Goal: Task Accomplishment & Management: Manage account settings

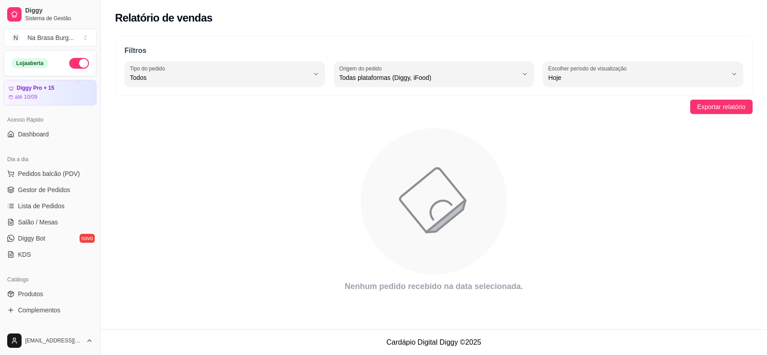
select select "ALL"
select select "0"
click at [56, 205] on span "Lista de Pedidos" at bounding box center [41, 206] width 47 height 9
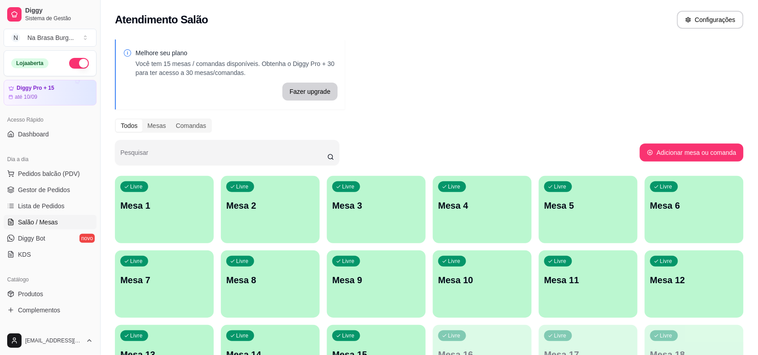
click at [184, 217] on div "Livre Mesa 1" at bounding box center [164, 204] width 99 height 57
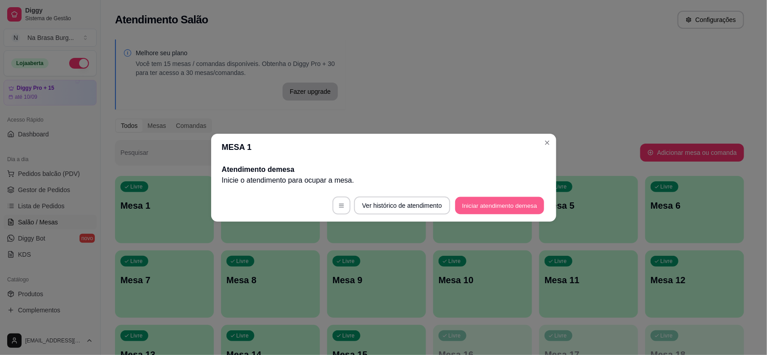
click at [488, 203] on button "Iniciar atendimento de mesa" at bounding box center [499, 206] width 89 height 18
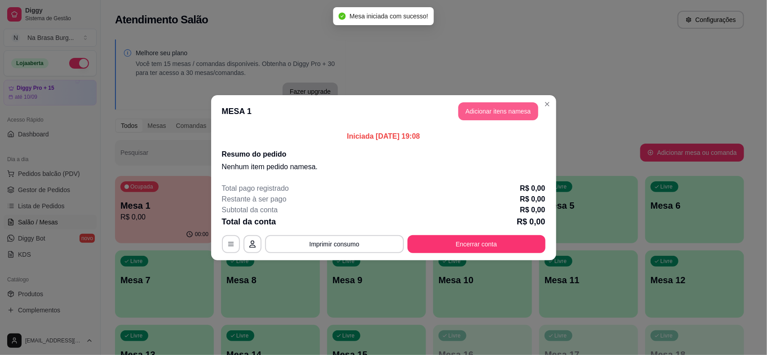
click at [481, 117] on button "Adicionar itens na mesa" at bounding box center [498, 111] width 80 height 18
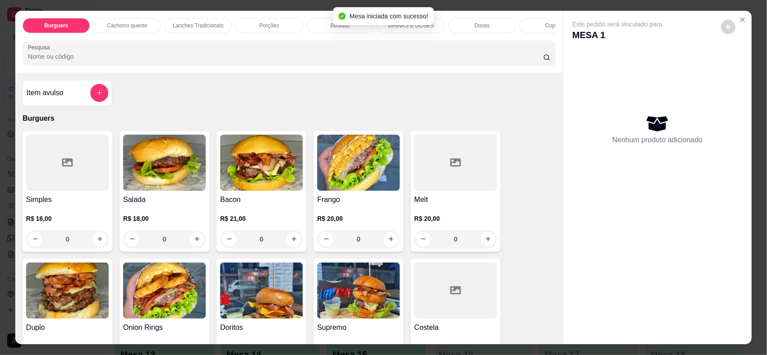
click at [307, 29] on div "Bebidas" at bounding box center [339, 25] width 67 height 15
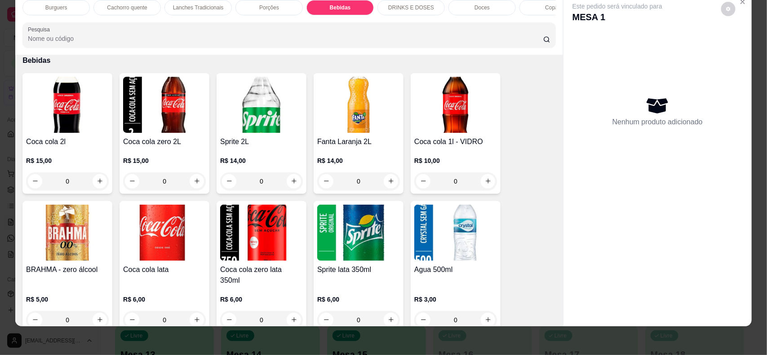
click at [463, 124] on img at bounding box center [455, 105] width 83 height 56
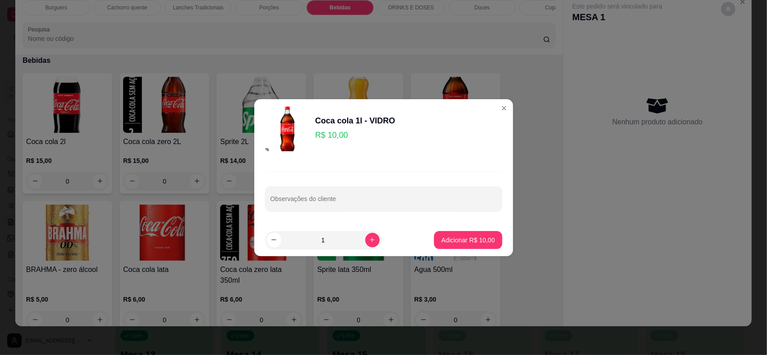
click at [490, 244] on button "Adicionar R$ 10,00" at bounding box center [468, 240] width 68 height 18
type input "1"
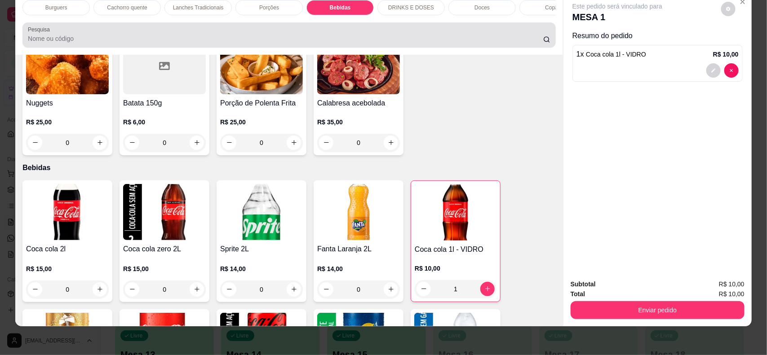
scroll to position [917, 0]
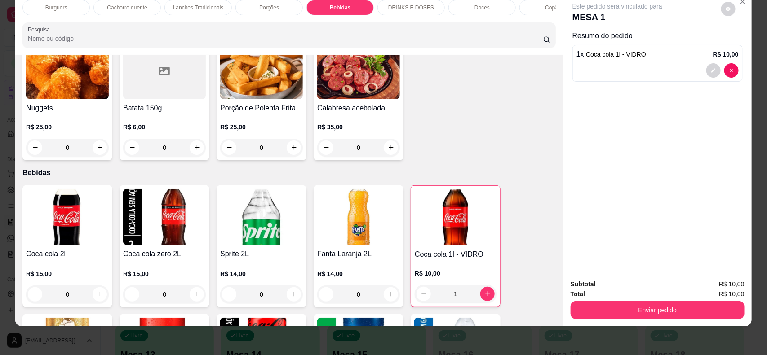
click at [46, 12] on div "Burguers" at bounding box center [55, 7] width 67 height 15
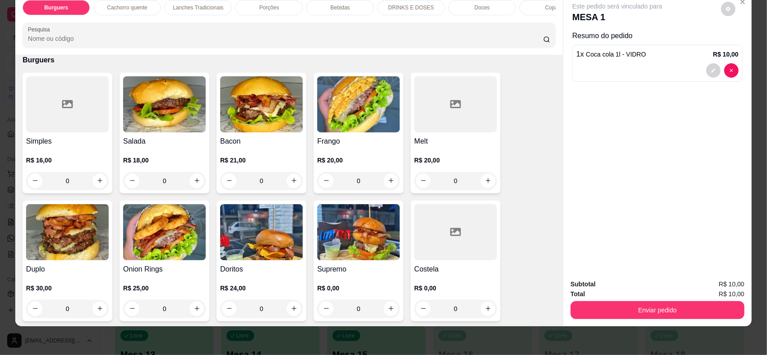
click at [241, 122] on img at bounding box center [261, 104] width 83 height 56
click at [315, 110] on div "ARTESANAL" at bounding box center [300, 110] width 43 height 11
radio input "true"
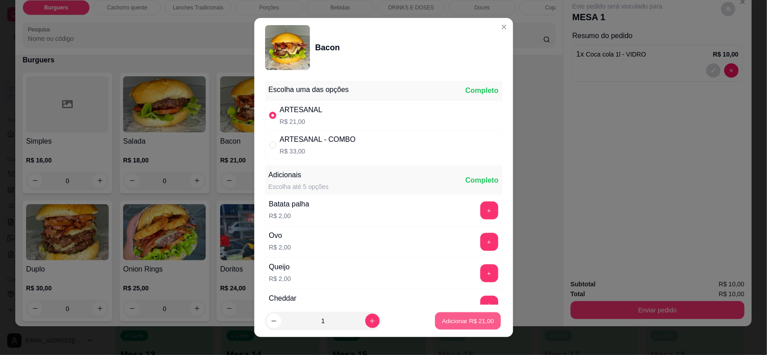
click at [436, 313] on button "Adicionar R$ 21,00" at bounding box center [468, 322] width 66 height 18
type input "1"
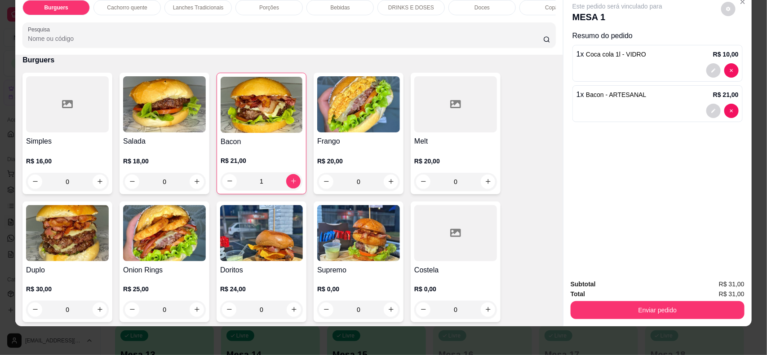
click at [207, 3] on div "Lanches Tradicionais" at bounding box center [197, 7] width 67 height 15
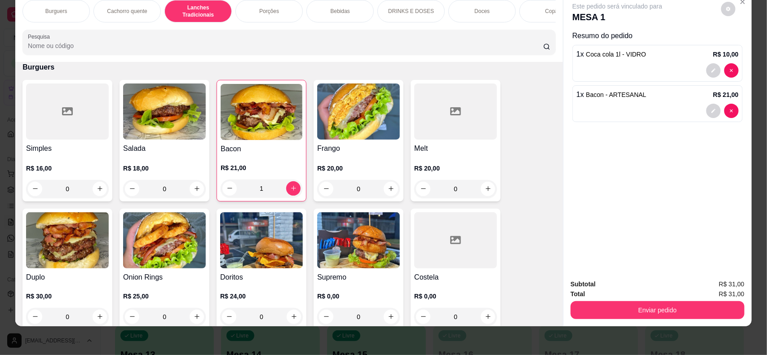
scroll to position [600, 0]
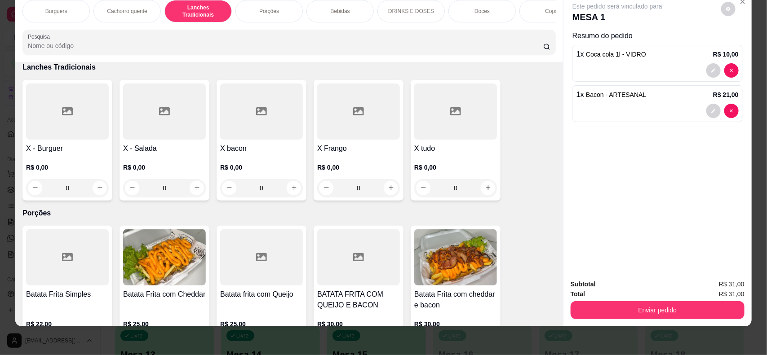
click at [155, 131] on div at bounding box center [164, 112] width 83 height 56
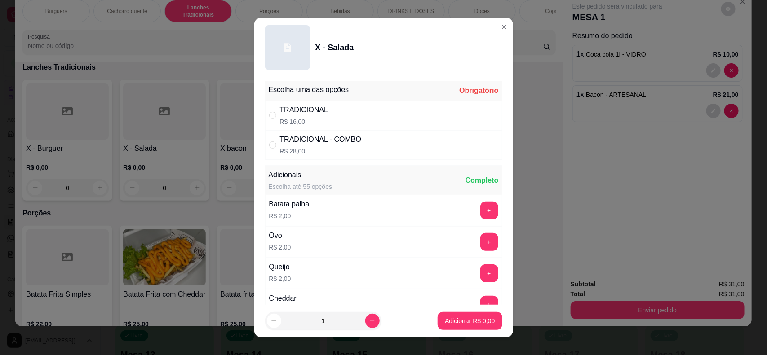
click at [378, 122] on div "TRADICIONAL R$ 16,00" at bounding box center [383, 116] width 237 height 30
radio input "true"
click at [445, 318] on p "Adicionar R$ 16,00" at bounding box center [467, 321] width 53 height 9
type input "1"
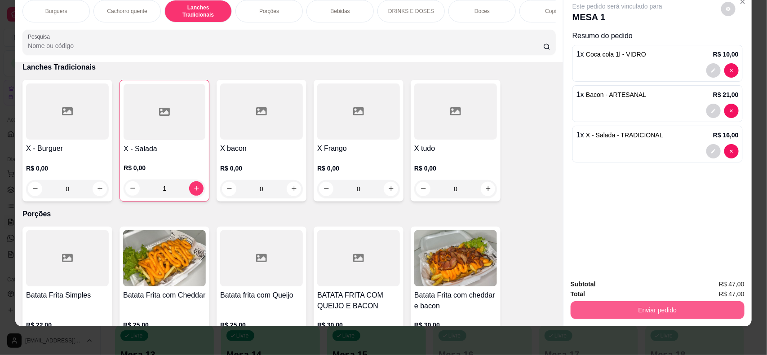
click at [583, 311] on button "Enviar pedido" at bounding box center [657, 310] width 174 height 18
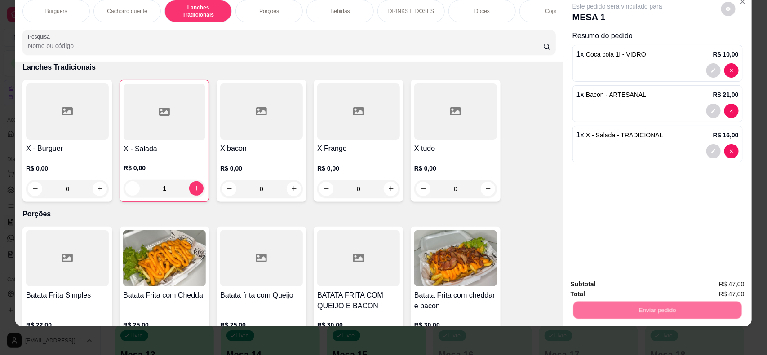
click at [600, 286] on button "Não registrar e enviar pedido" at bounding box center [626, 288] width 93 height 17
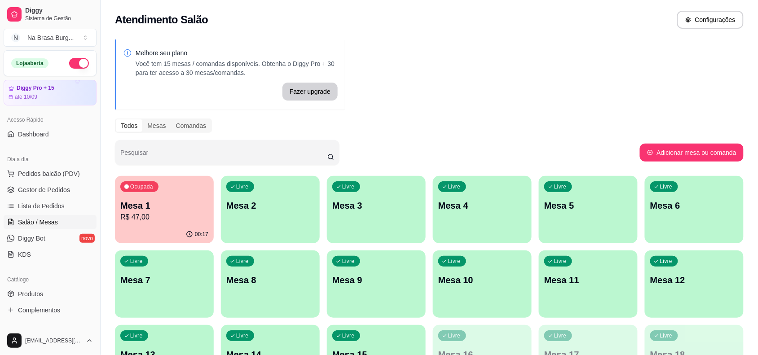
click at [171, 216] on p "R$ 47,00" at bounding box center [164, 217] width 88 height 11
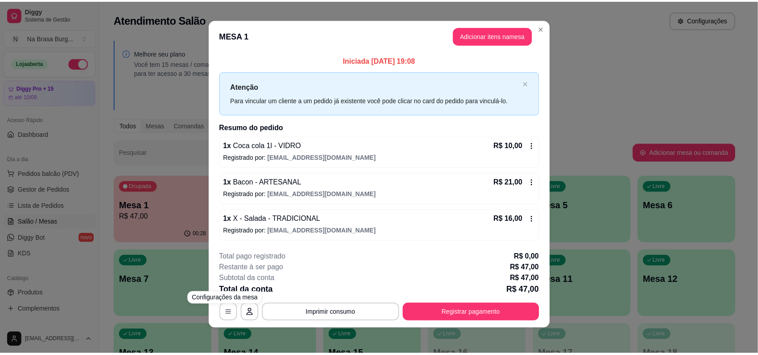
scroll to position [7, 0]
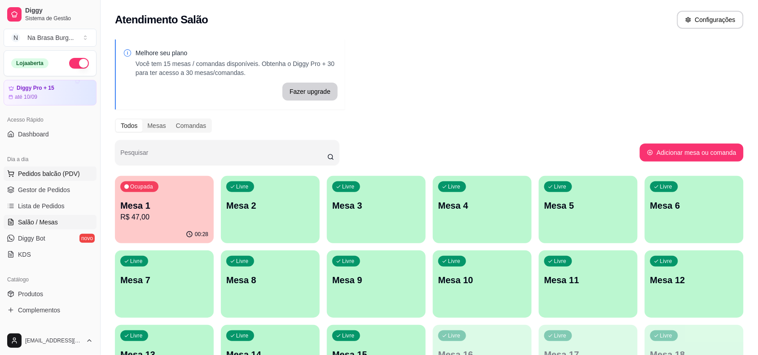
click at [70, 169] on button "Pedidos balcão (PDV)" at bounding box center [50, 174] width 93 height 14
click at [58, 207] on span "Lista de Pedidos" at bounding box center [41, 206] width 47 height 9
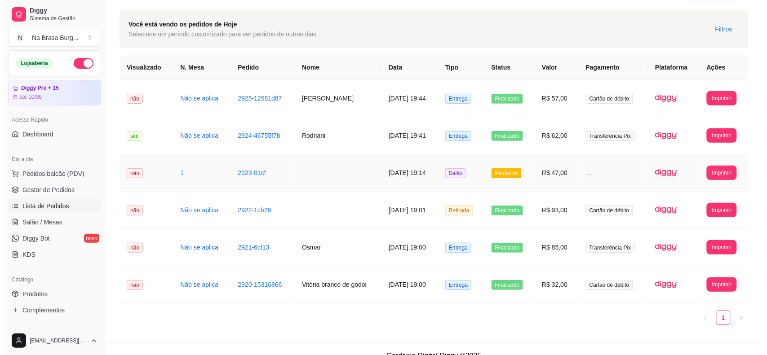
scroll to position [40, 0]
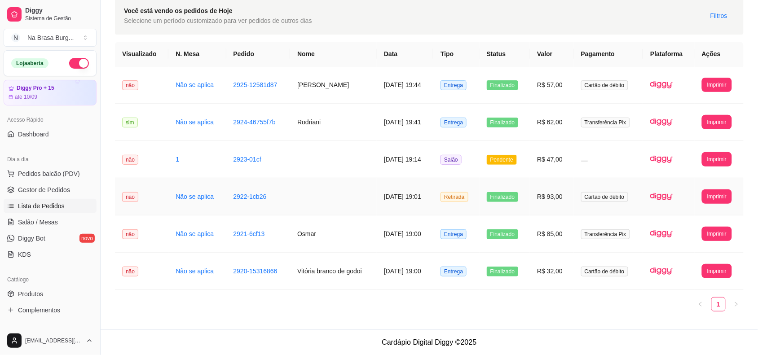
click at [340, 203] on td at bounding box center [333, 196] width 87 height 37
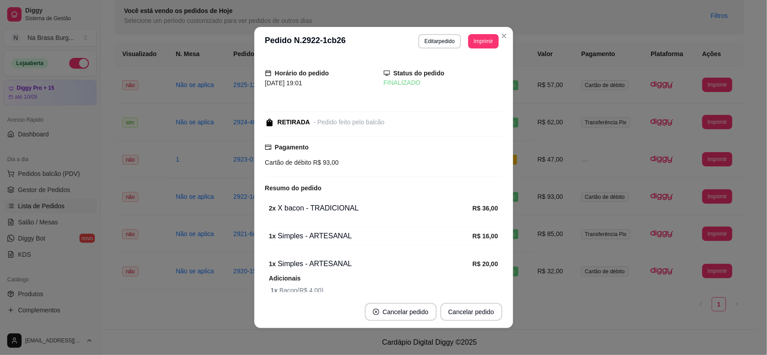
click at [431, 44] on button "Editar pedido" at bounding box center [439, 41] width 43 height 14
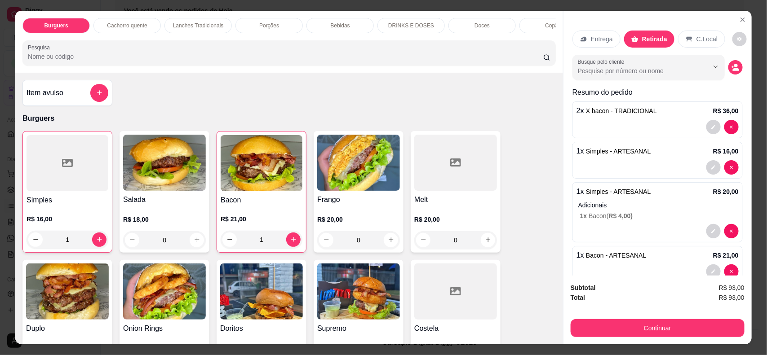
click at [337, 31] on div "Bebidas" at bounding box center [339, 25] width 67 height 15
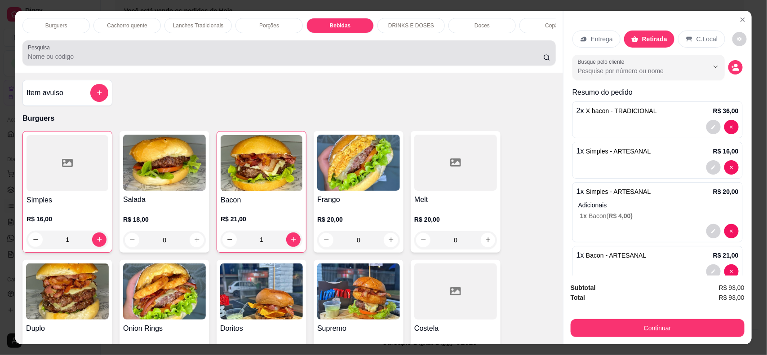
scroll to position [18, 0]
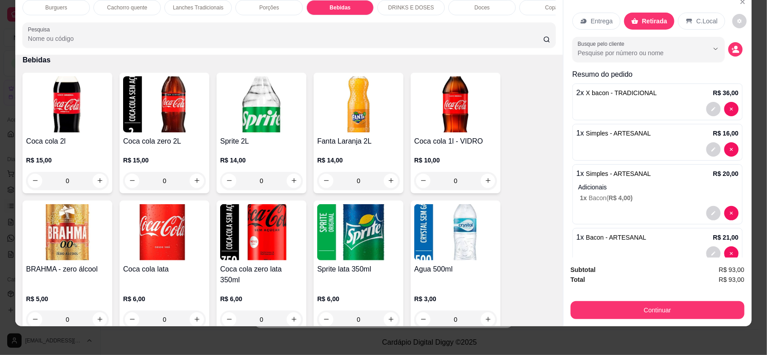
click at [177, 132] on img at bounding box center [164, 104] width 83 height 56
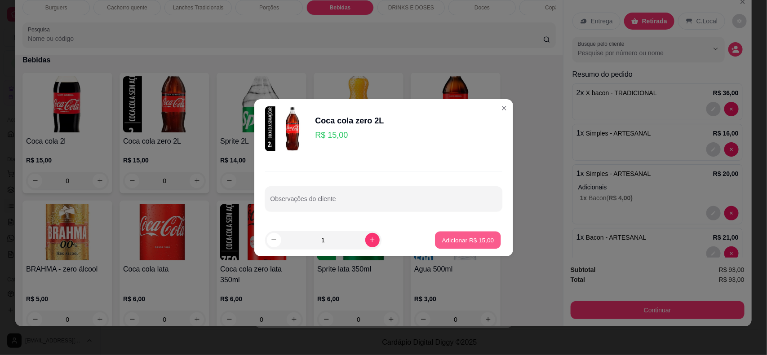
click at [446, 247] on button "Adicionar R$ 15,00" at bounding box center [468, 240] width 66 height 18
type input "1"
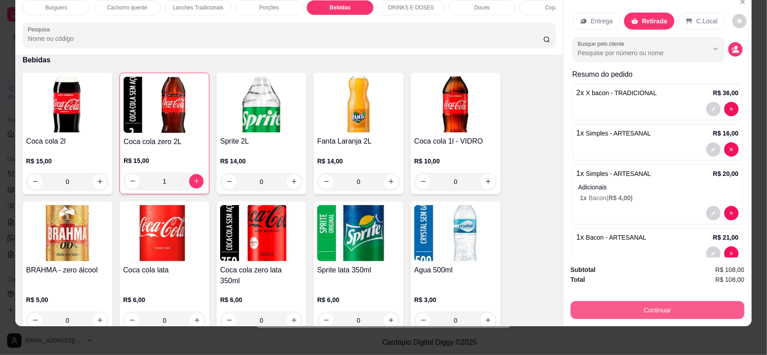
click at [642, 311] on button "Continuar" at bounding box center [657, 310] width 174 height 18
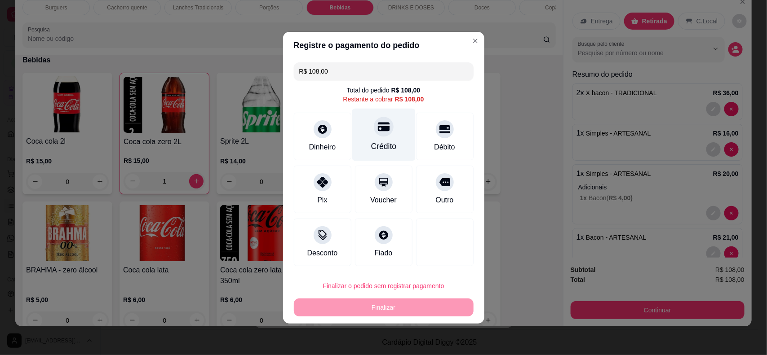
click at [380, 137] on div "Crédito" at bounding box center [383, 134] width 63 height 53
type input "R$ 0,00"
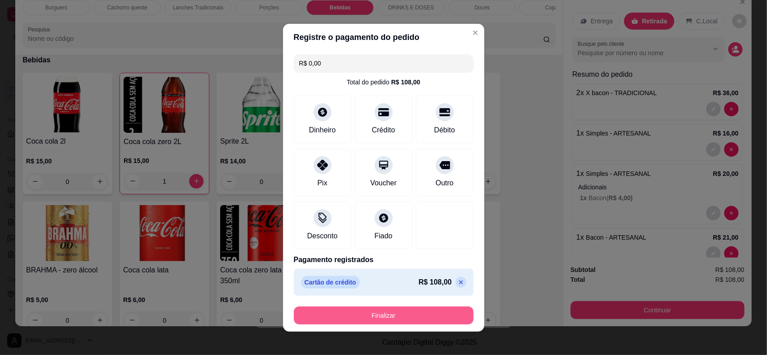
click at [430, 317] on button "Finalizar" at bounding box center [384, 316] width 180 height 18
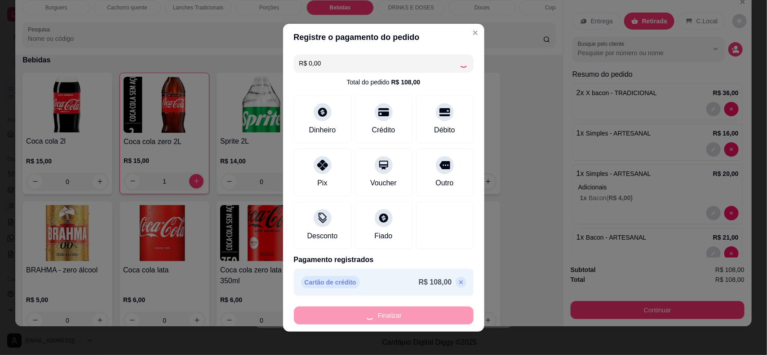
type input "0"
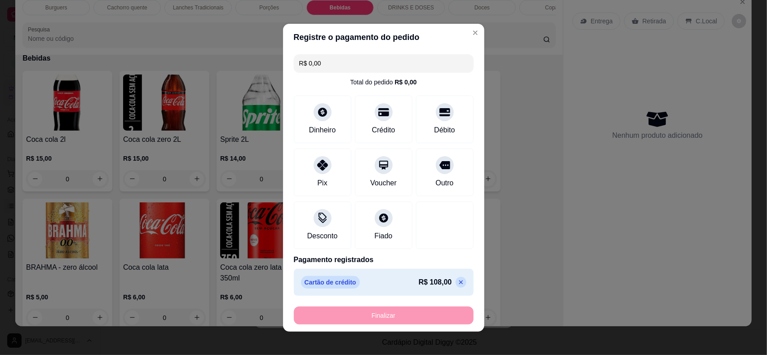
type input "-R$ 108,00"
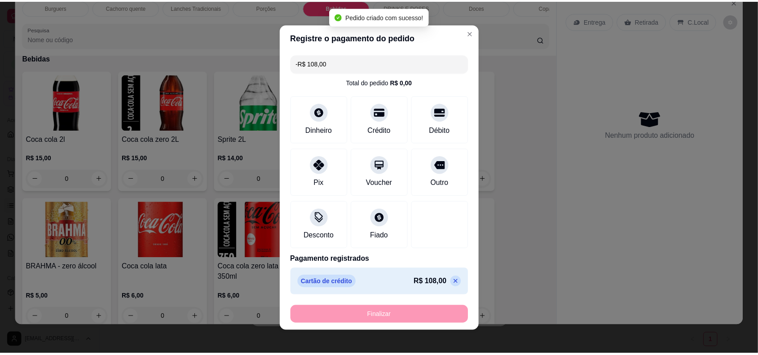
scroll to position [1029, 0]
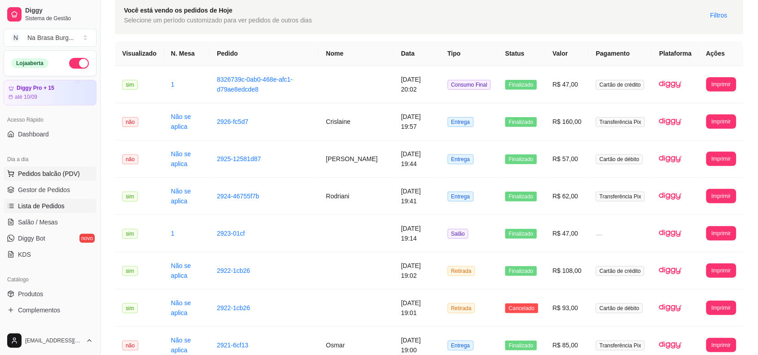
click at [60, 172] on span "Pedidos balcão (PDV)" at bounding box center [49, 173] width 62 height 9
click at [49, 225] on span "Salão / Mesas" at bounding box center [38, 222] width 40 height 9
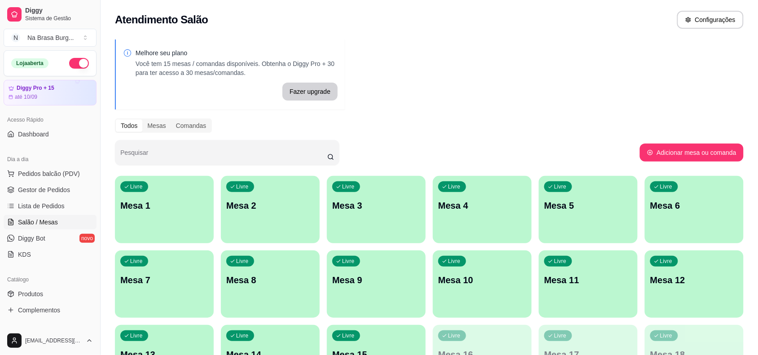
click at [167, 203] on p "Mesa 1" at bounding box center [164, 205] width 88 height 13
click at [162, 221] on div "Livre Mesa 1" at bounding box center [164, 204] width 96 height 55
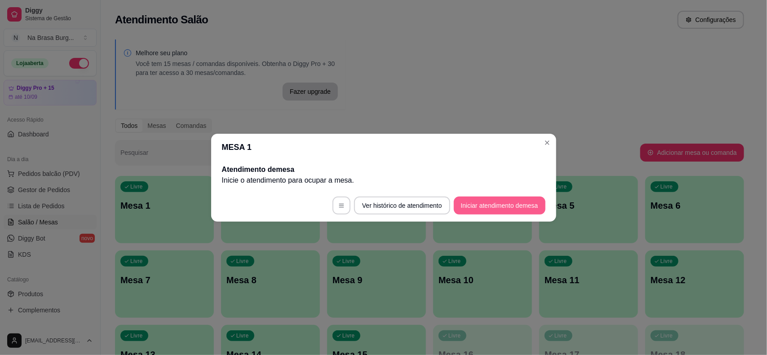
click at [496, 204] on button "Iniciar atendimento de mesa" at bounding box center [500, 206] width 92 height 18
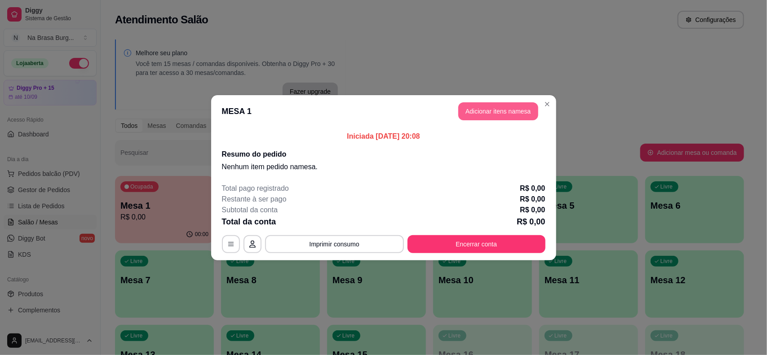
click at [483, 108] on button "Adicionar itens na mesa" at bounding box center [498, 111] width 80 height 18
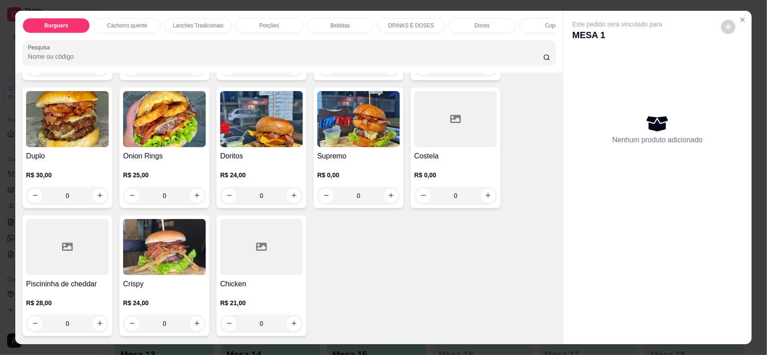
scroll to position [173, 0]
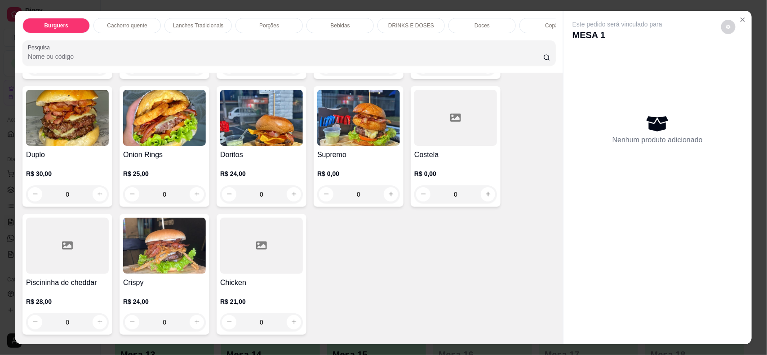
click at [484, 199] on div "0" at bounding box center [455, 194] width 83 height 18
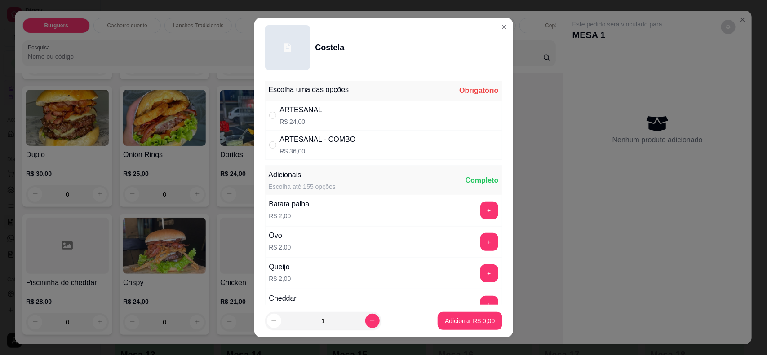
click at [373, 118] on div "ARTESANAL R$ 24,00" at bounding box center [383, 116] width 237 height 30
radio input "true"
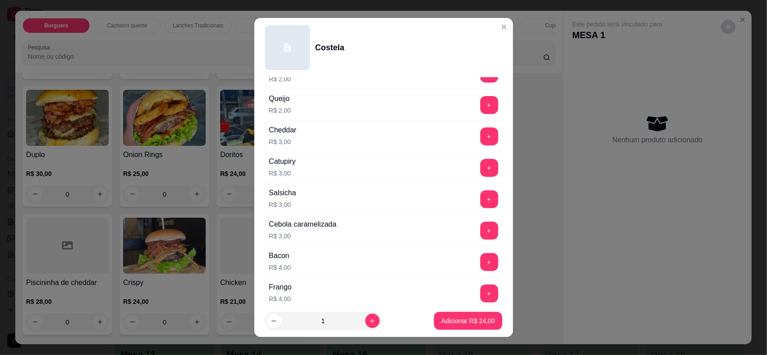
scroll to position [112, 0]
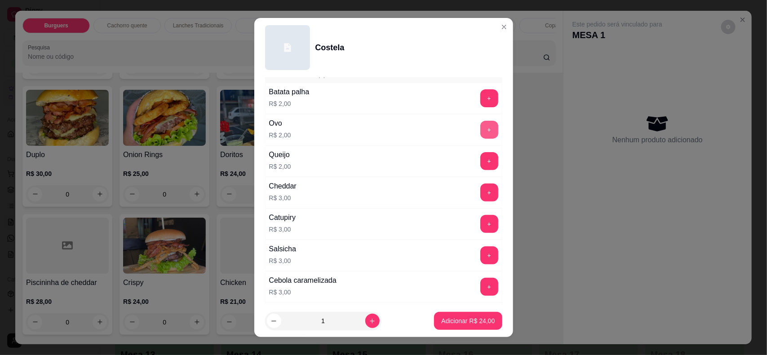
click at [480, 129] on button "+" at bounding box center [489, 130] width 18 height 18
click at [465, 317] on button "Adicionar R$ 28,00" at bounding box center [468, 321] width 68 height 18
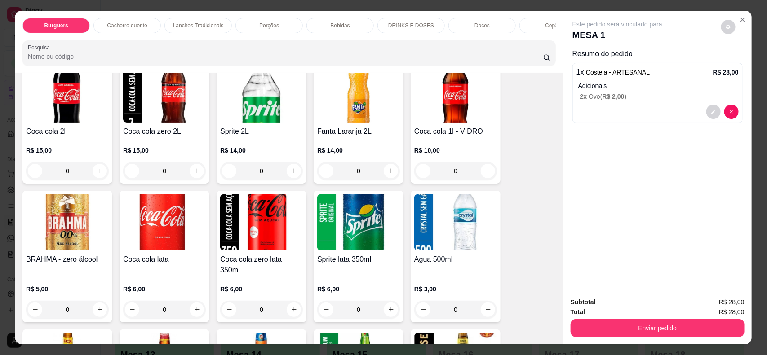
scroll to position [1127, 0]
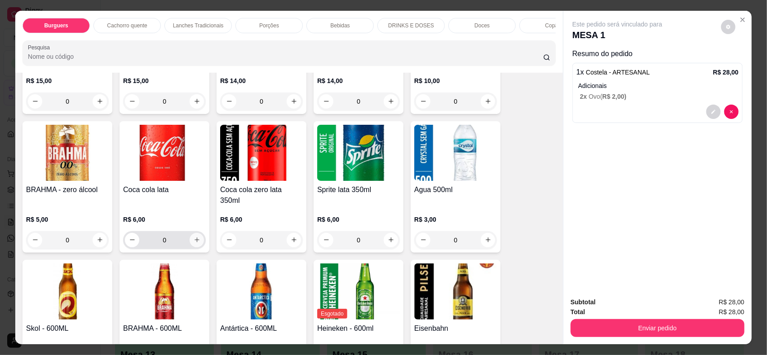
click at [194, 237] on icon "increase-product-quantity" at bounding box center [197, 240] width 7 height 7
type input "1"
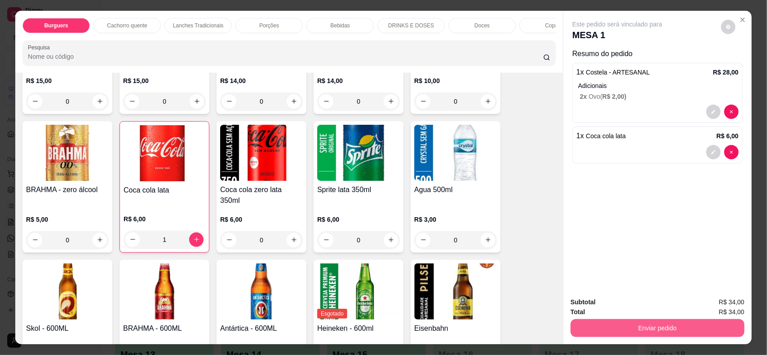
click at [616, 328] on button "Enviar pedido" at bounding box center [657, 328] width 174 height 18
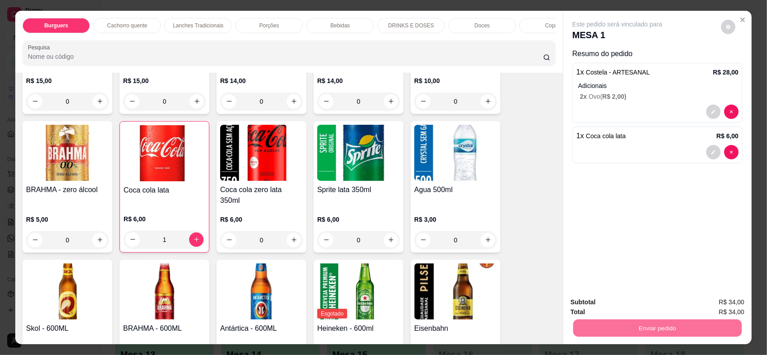
click at [609, 304] on button "Não registrar e enviar pedido" at bounding box center [627, 306] width 91 height 17
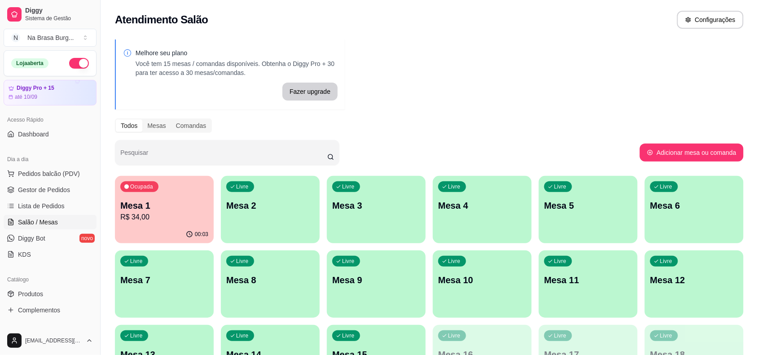
click at [265, 212] on p "Mesa 2" at bounding box center [270, 205] width 88 height 13
click at [63, 174] on span "Pedidos balcão (PDV)" at bounding box center [49, 173] width 62 height 9
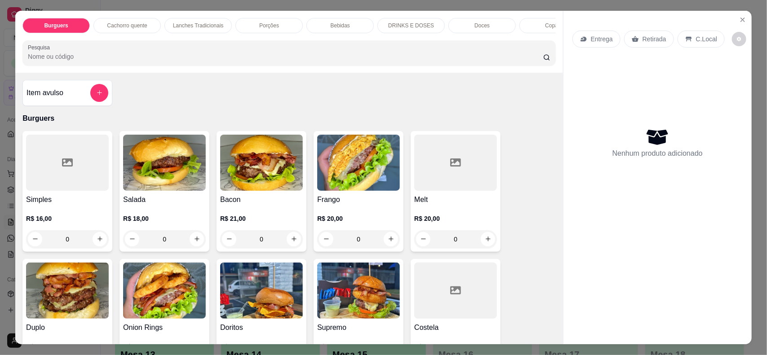
click at [198, 247] on div "0" at bounding box center [164, 239] width 83 height 18
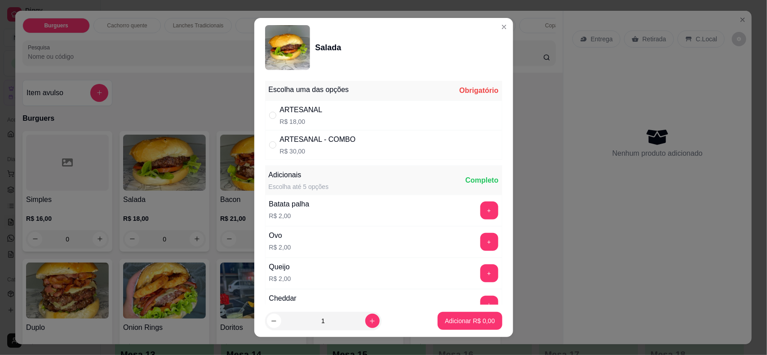
click at [296, 117] on p "R$ 18,00" at bounding box center [301, 121] width 43 height 9
radio input "true"
click at [450, 321] on p "Adicionar R$ 18,00" at bounding box center [468, 321] width 52 height 9
type input "1"
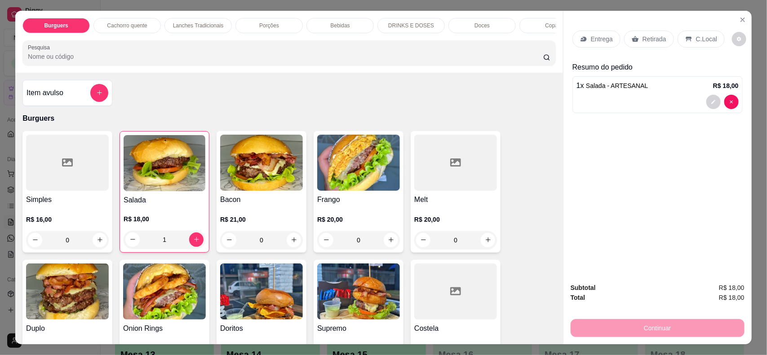
click at [580, 38] on icon at bounding box center [583, 38] width 6 height 5
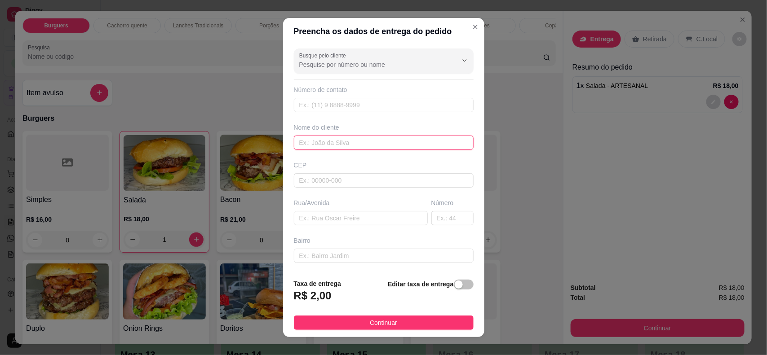
click at [358, 145] on input "text" at bounding box center [384, 143] width 180 height 14
type input "MATHEUS FERRARI"
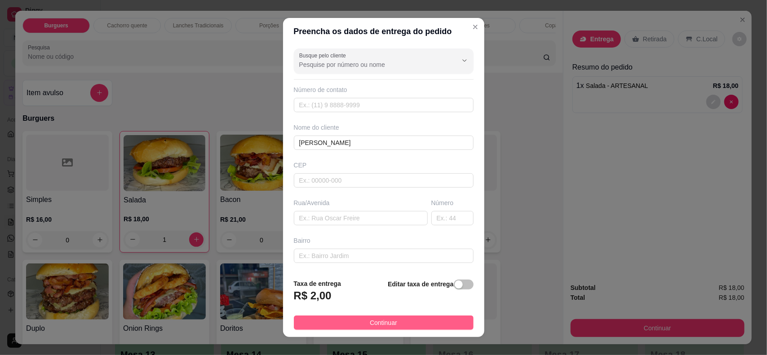
click at [412, 327] on button "Continuar" at bounding box center [384, 323] width 180 height 14
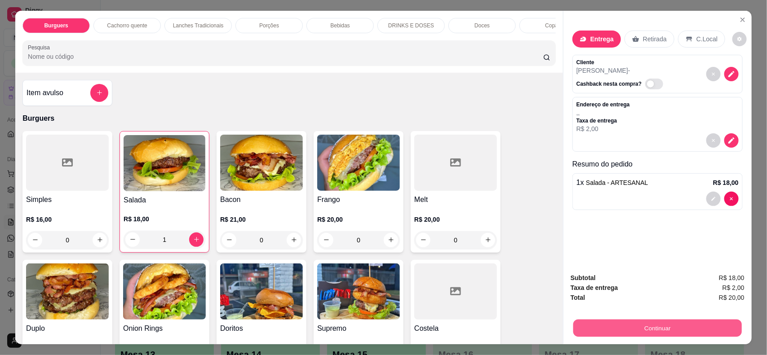
click at [659, 328] on button "Continuar" at bounding box center [657, 329] width 168 height 18
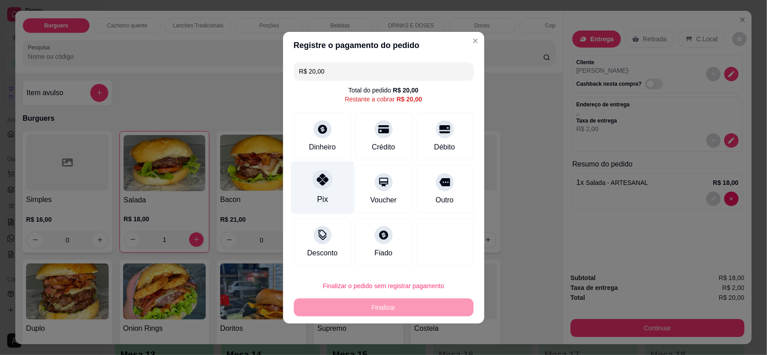
click at [319, 197] on div "Pix" at bounding box center [322, 200] width 11 height 12
type input "R$ 0,00"
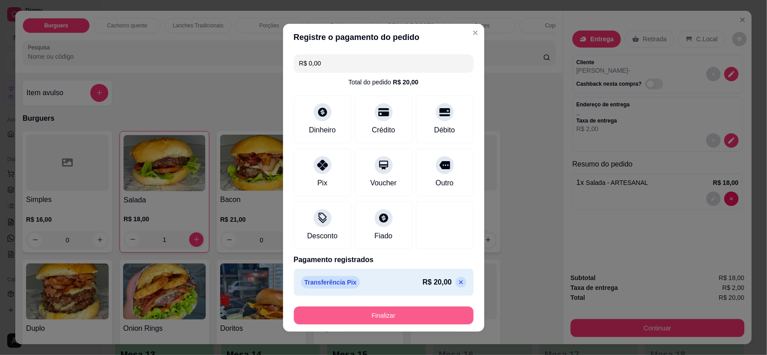
click at [367, 319] on button "Finalizar" at bounding box center [384, 316] width 180 height 18
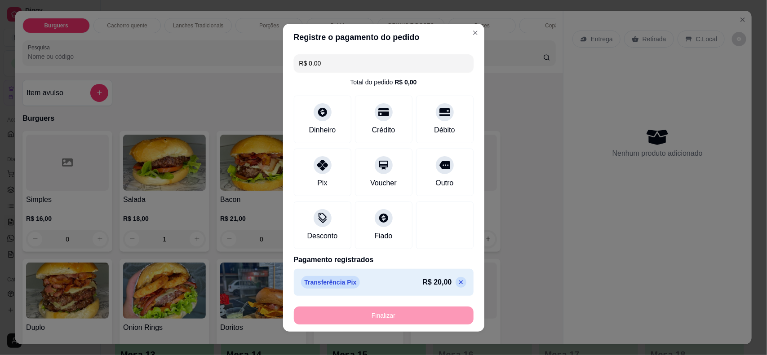
type input "0"
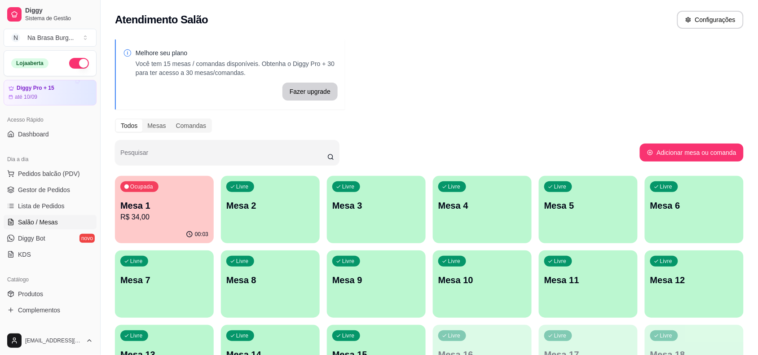
click at [275, 134] on div "Melhore seu plano Você tem 15 mesas / comandas disponíveis. Obtenha o Diggy Pro…" at bounding box center [430, 218] width 658 height 369
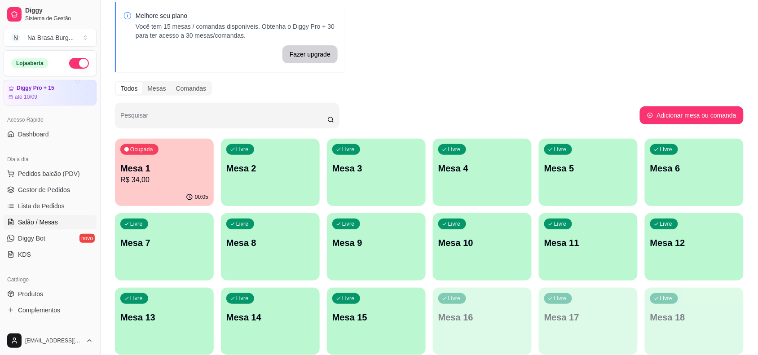
scroll to position [73, 0]
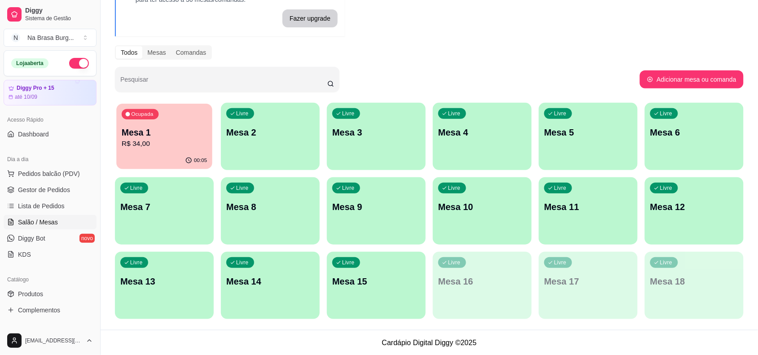
click at [182, 140] on p "R$ 34,00" at bounding box center [164, 144] width 85 height 10
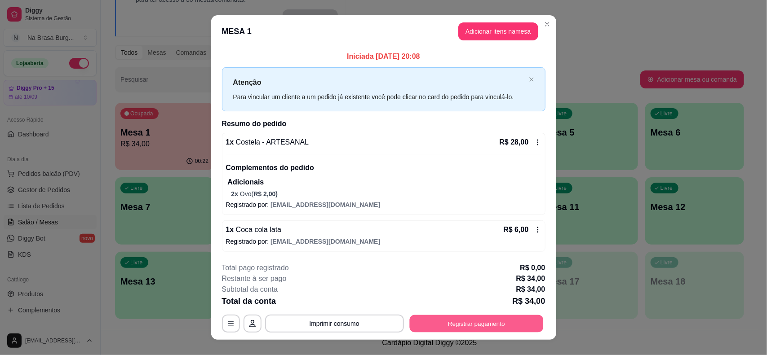
click at [474, 322] on button "Registrar pagamento" at bounding box center [476, 324] width 134 height 18
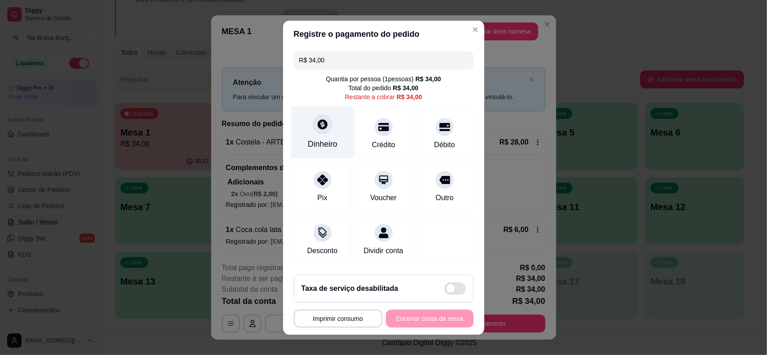
click at [321, 141] on div "Dinheiro" at bounding box center [323, 144] width 30 height 12
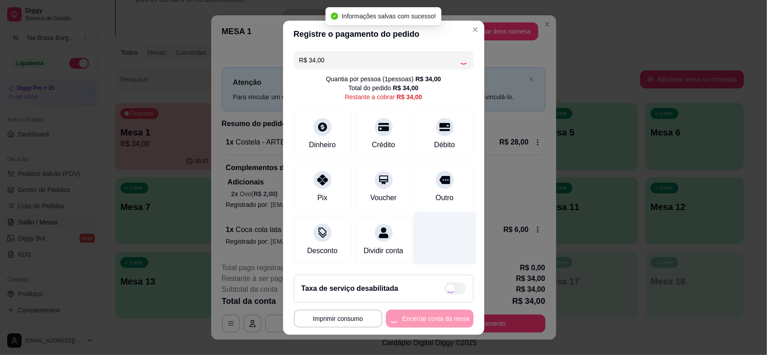
type input "R$ 0,00"
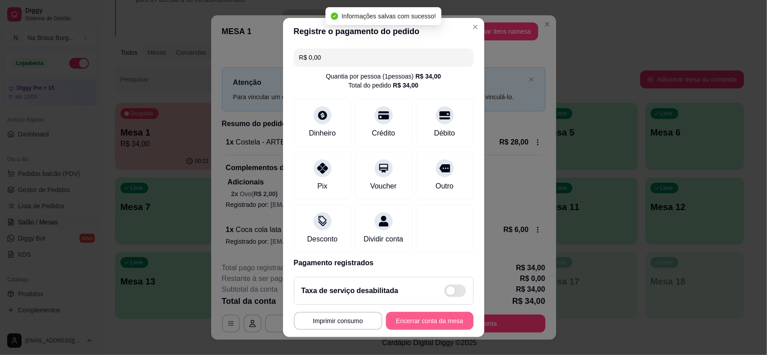
click at [414, 320] on button "Encerrar conta da mesa" at bounding box center [430, 321] width 88 height 18
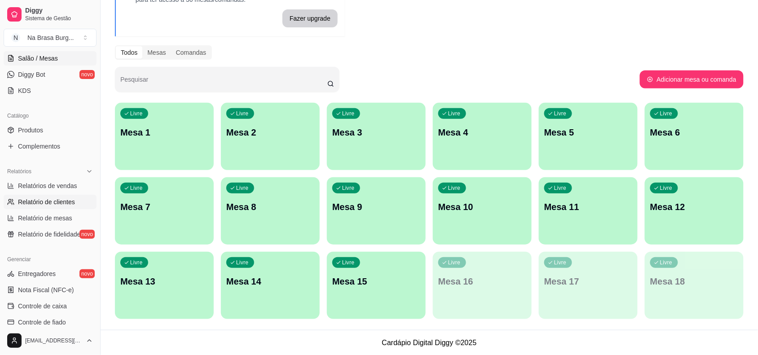
scroll to position [168, 0]
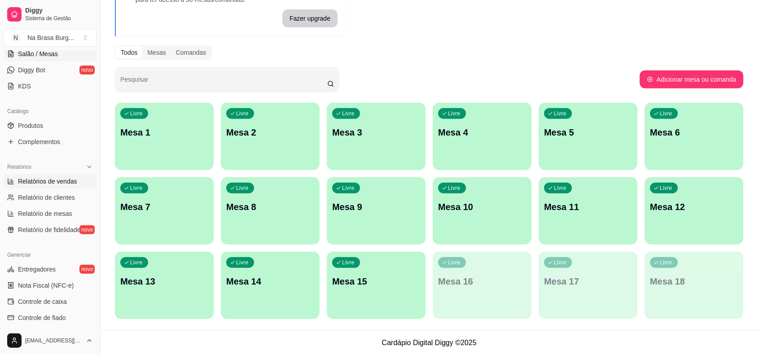
click at [62, 182] on span "Relatórios de vendas" at bounding box center [47, 181] width 59 height 9
select select "ALL"
select select "0"
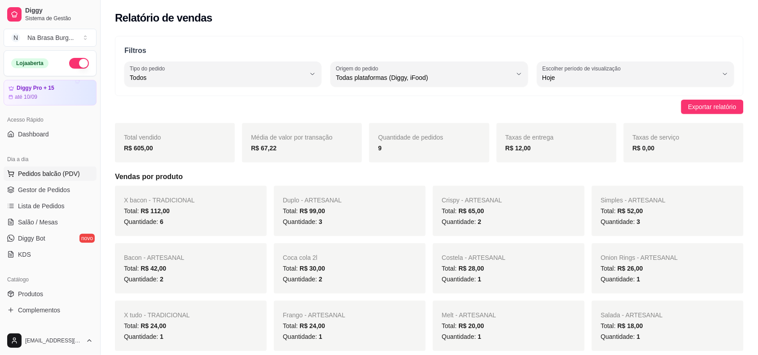
click at [71, 176] on span "Pedidos balcão (PDV)" at bounding box center [49, 173] width 62 height 9
click at [69, 64] on button "button" at bounding box center [79, 63] width 20 height 11
